Goal: Information Seeking & Learning: Learn about a topic

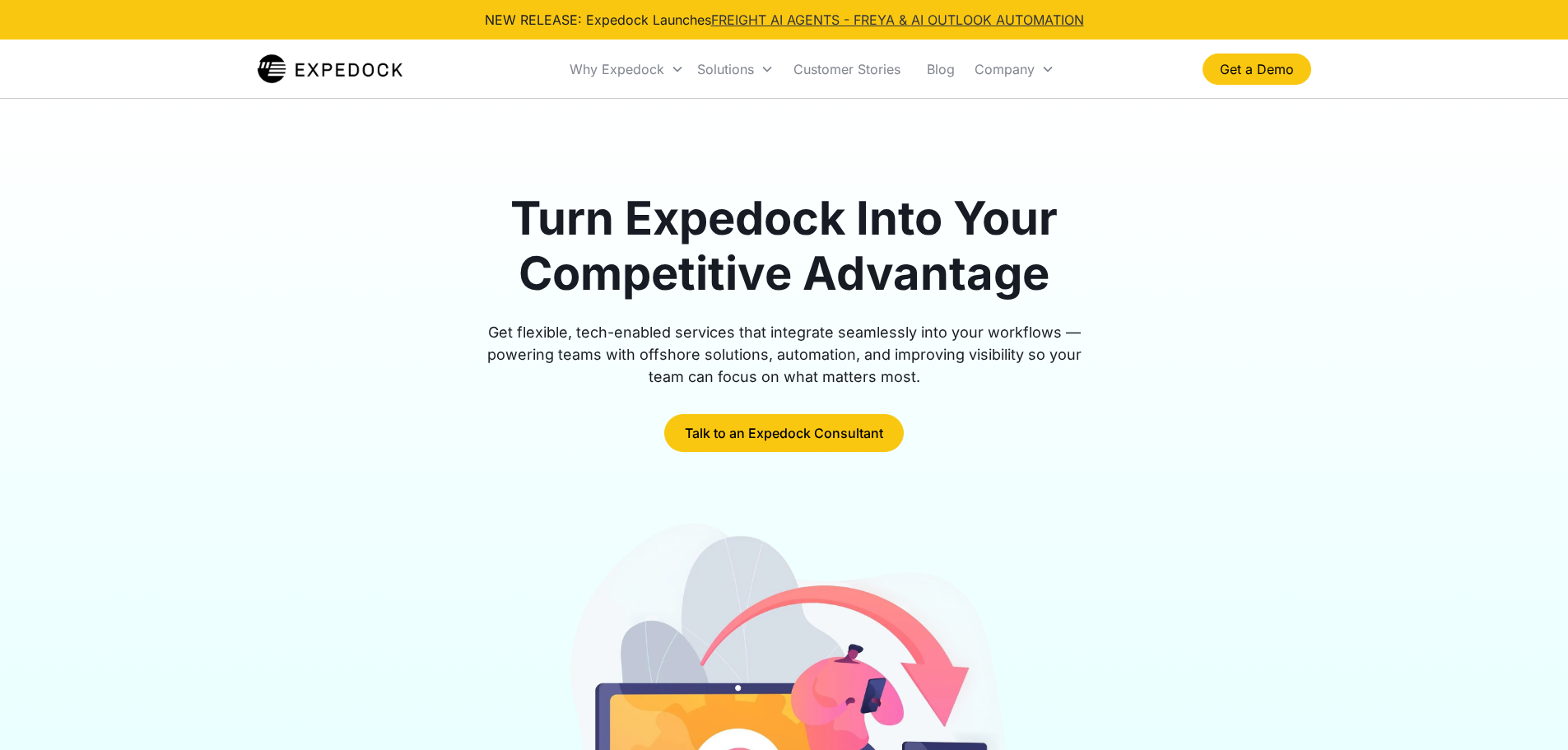
drag, startPoint x: 0, startPoint y: 0, endPoint x: 735, endPoint y: 15, distance: 735.2
click at [735, 15] on link "FREIGHT AI AGENTS - FREYA & AI OUTLOOK AUTOMATION" at bounding box center [897, 19] width 373 height 16
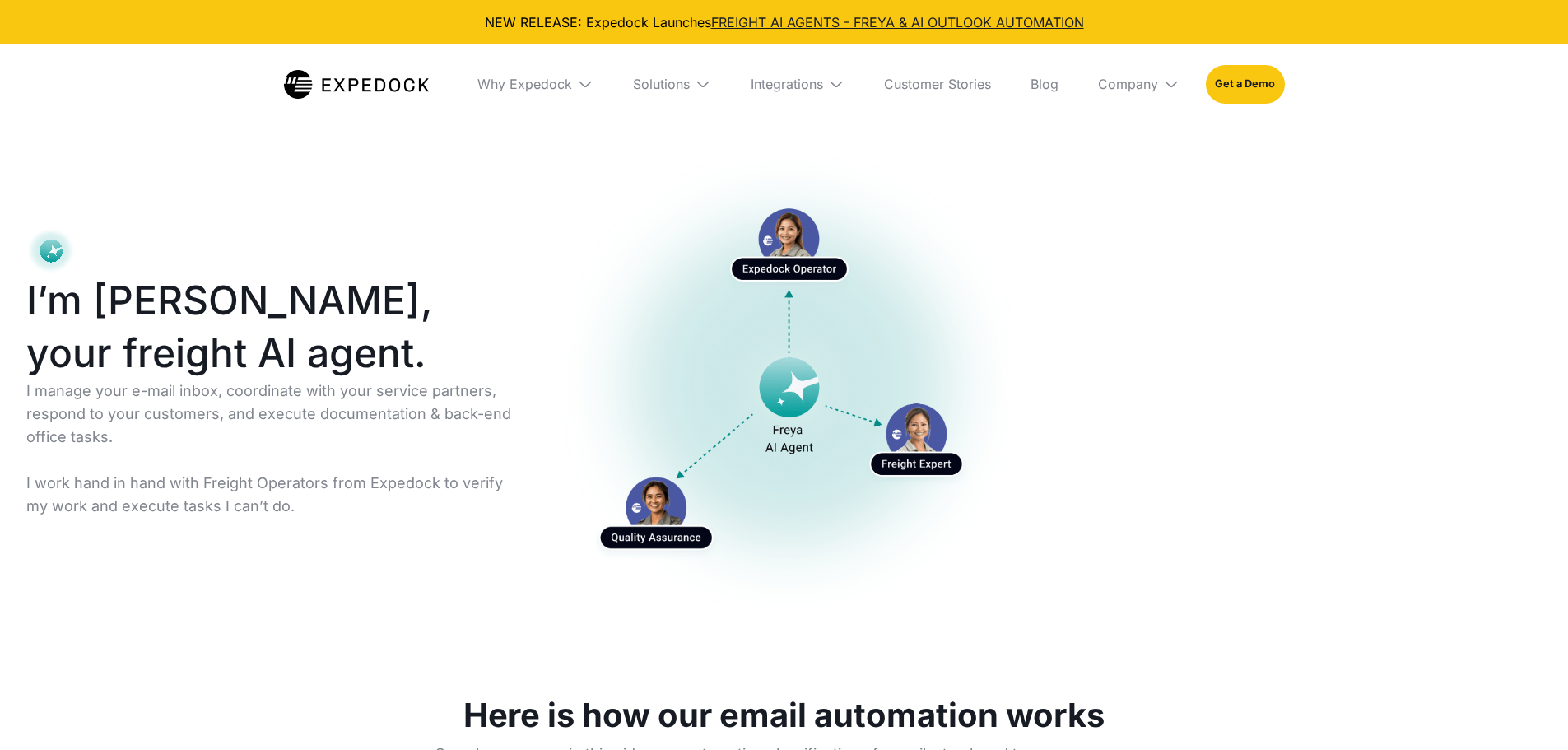
select select
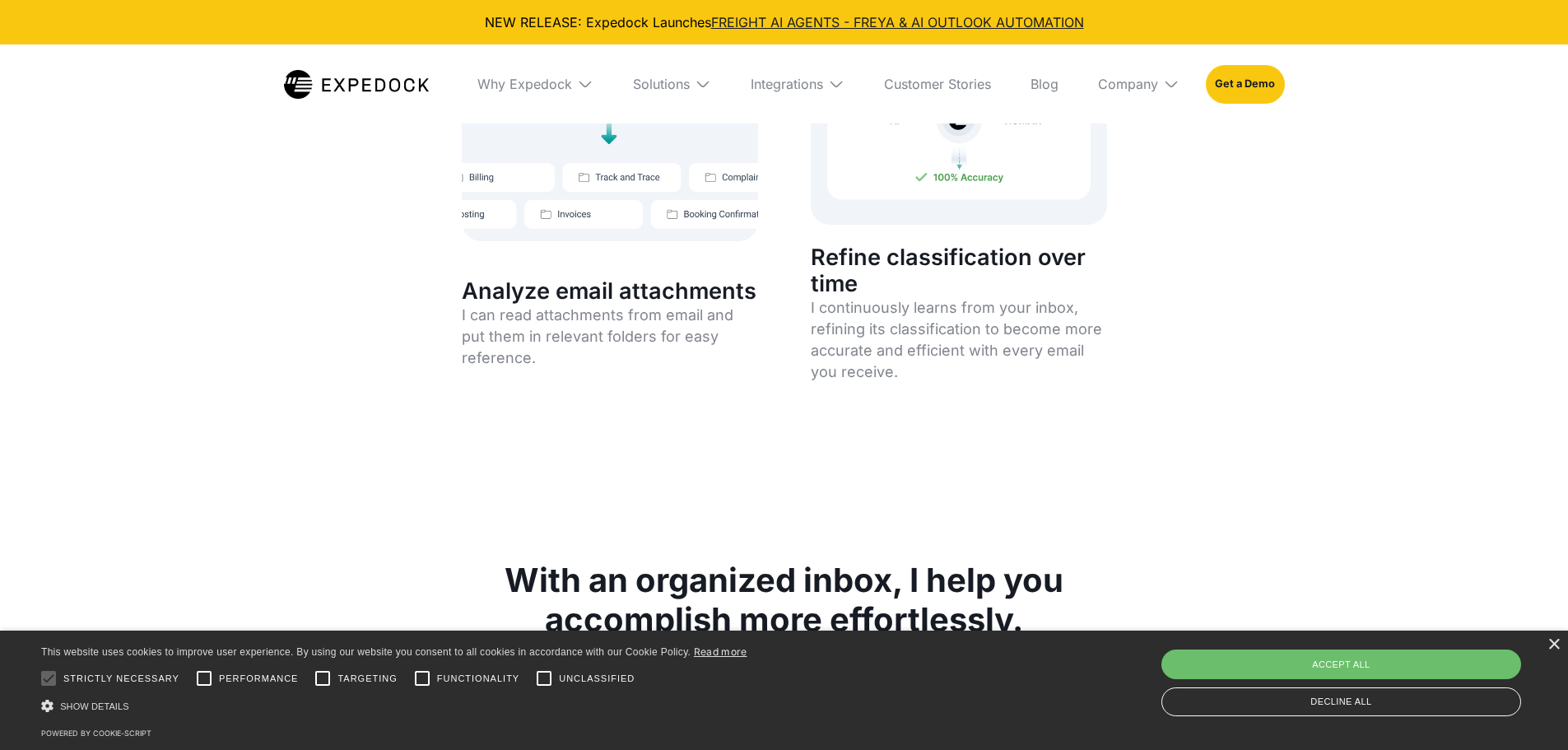
scroll to position [5433, 0]
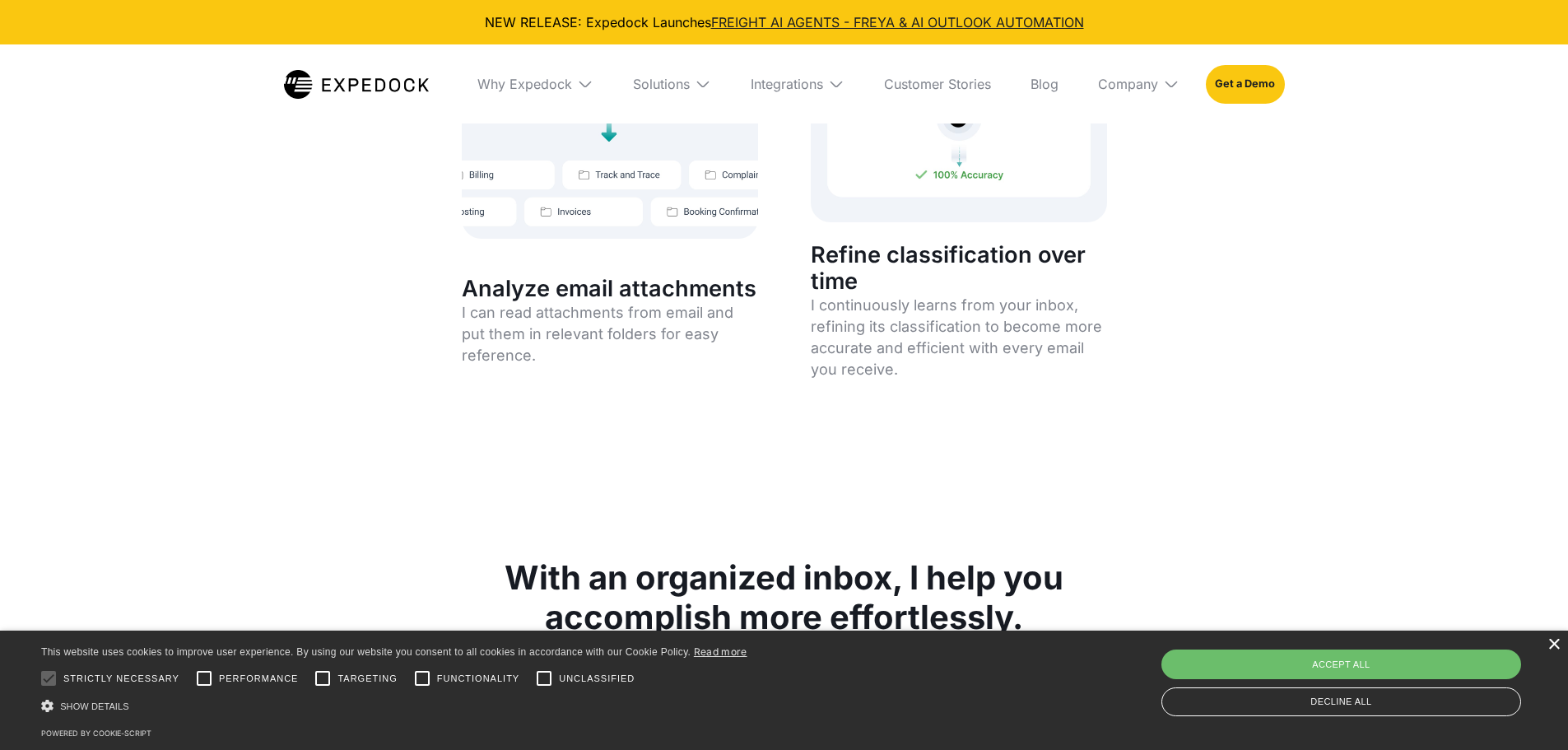
click at [1559, 647] on div "×" at bounding box center [1553, 645] width 12 height 12
